Goal: Learn about a topic

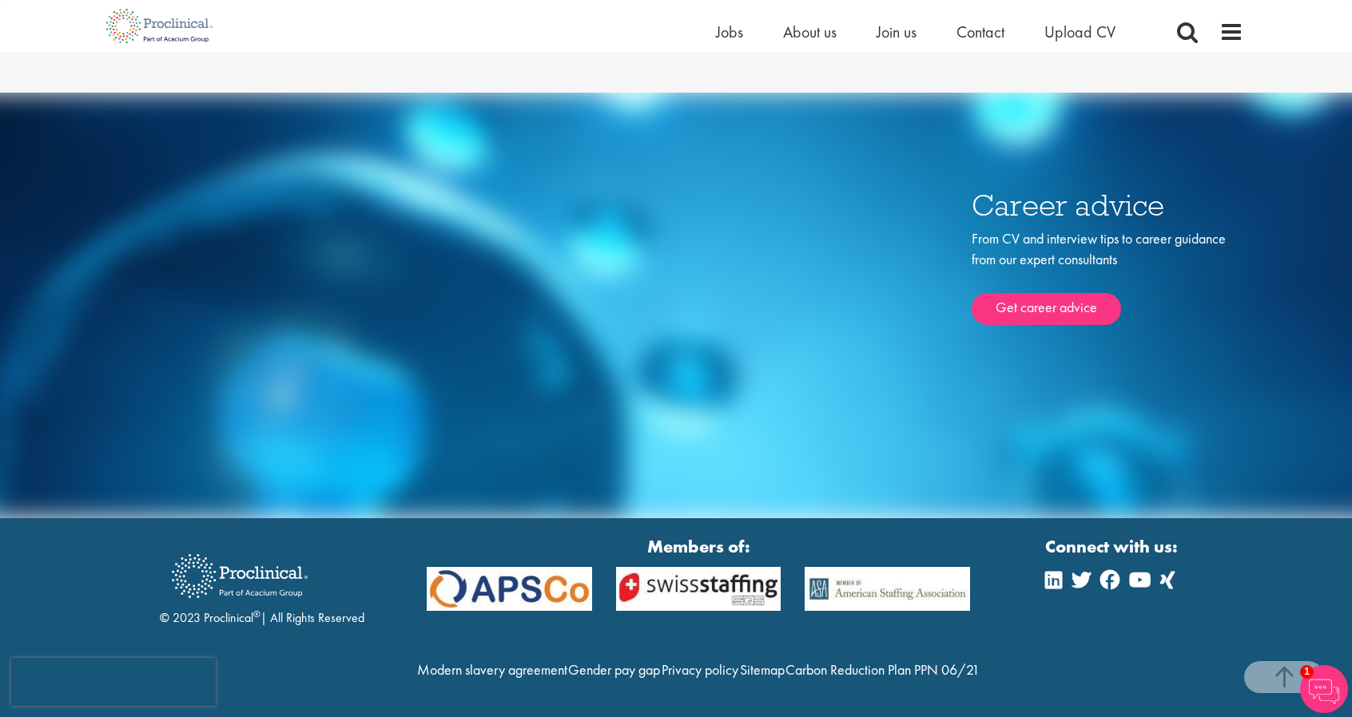
scroll to position [4155, 0]
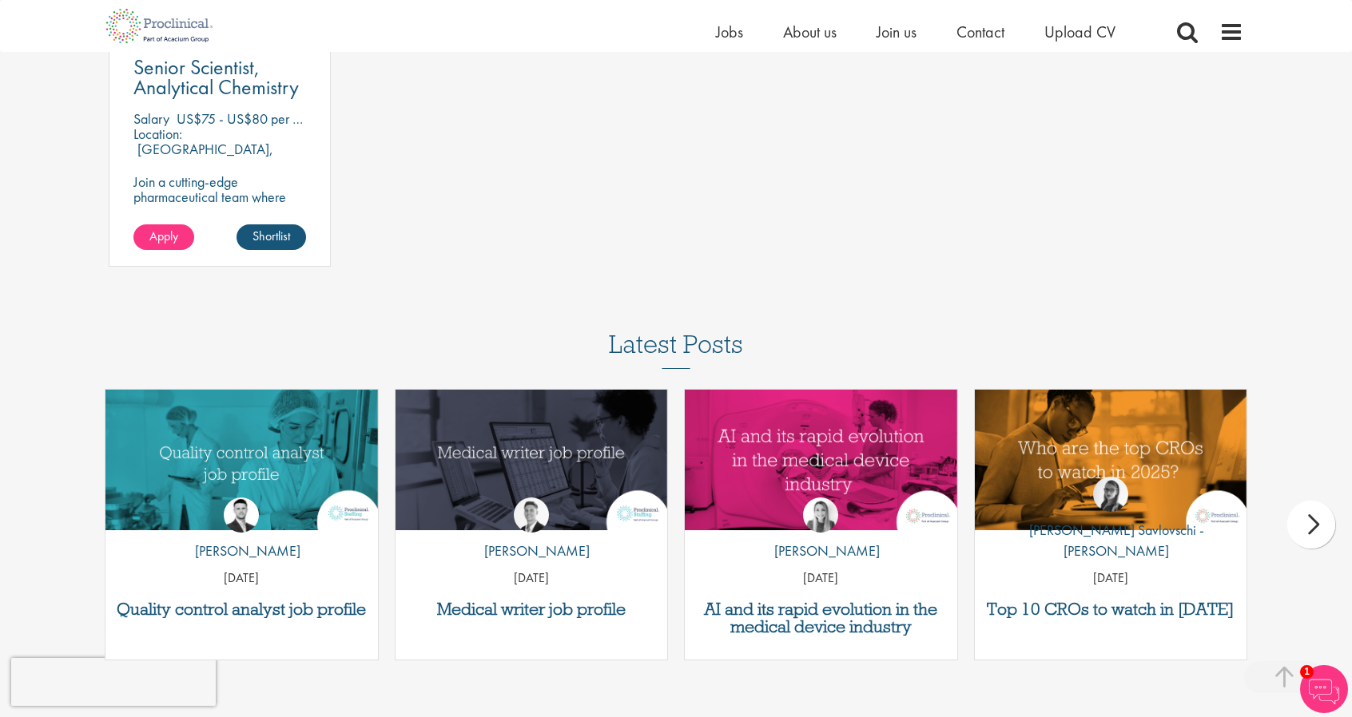
scroll to position [1278, 0]
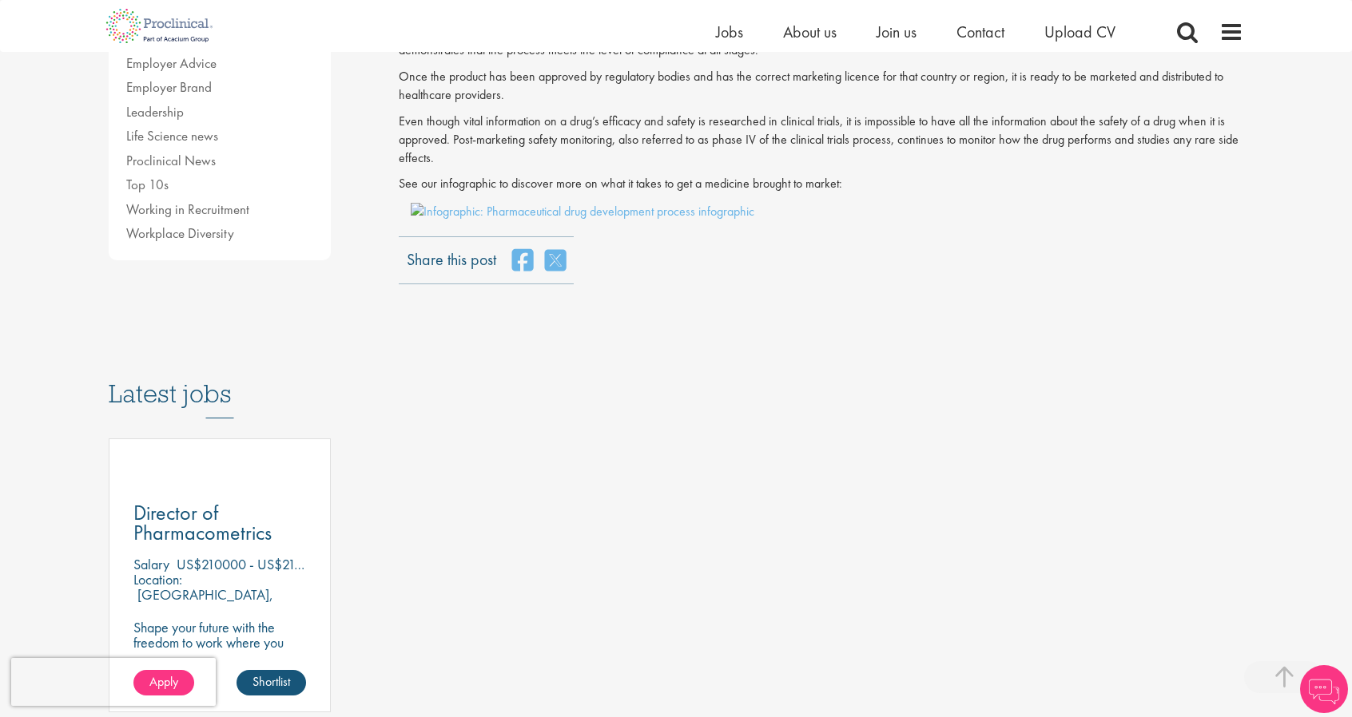
scroll to position [559, 0]
